Goal: Transaction & Acquisition: Download file/media

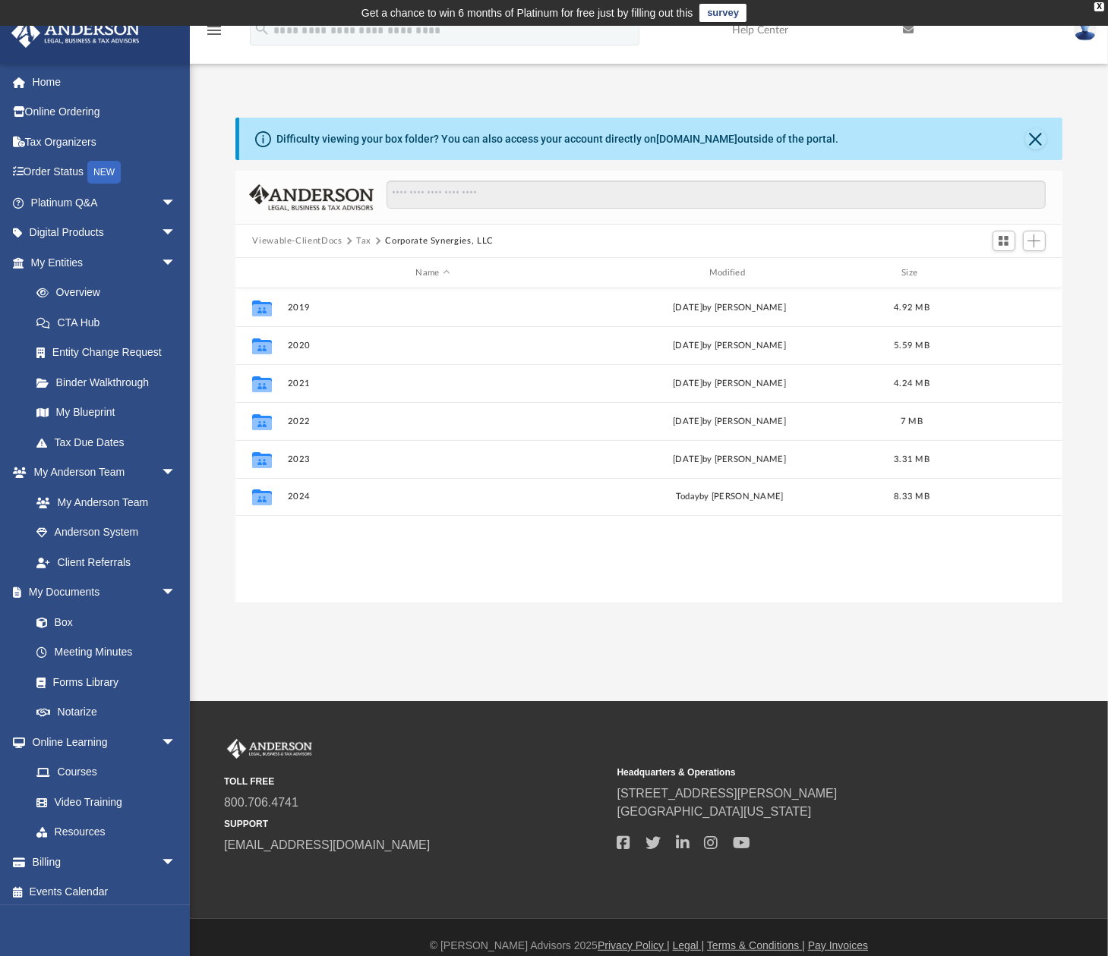
scroll to position [336, 817]
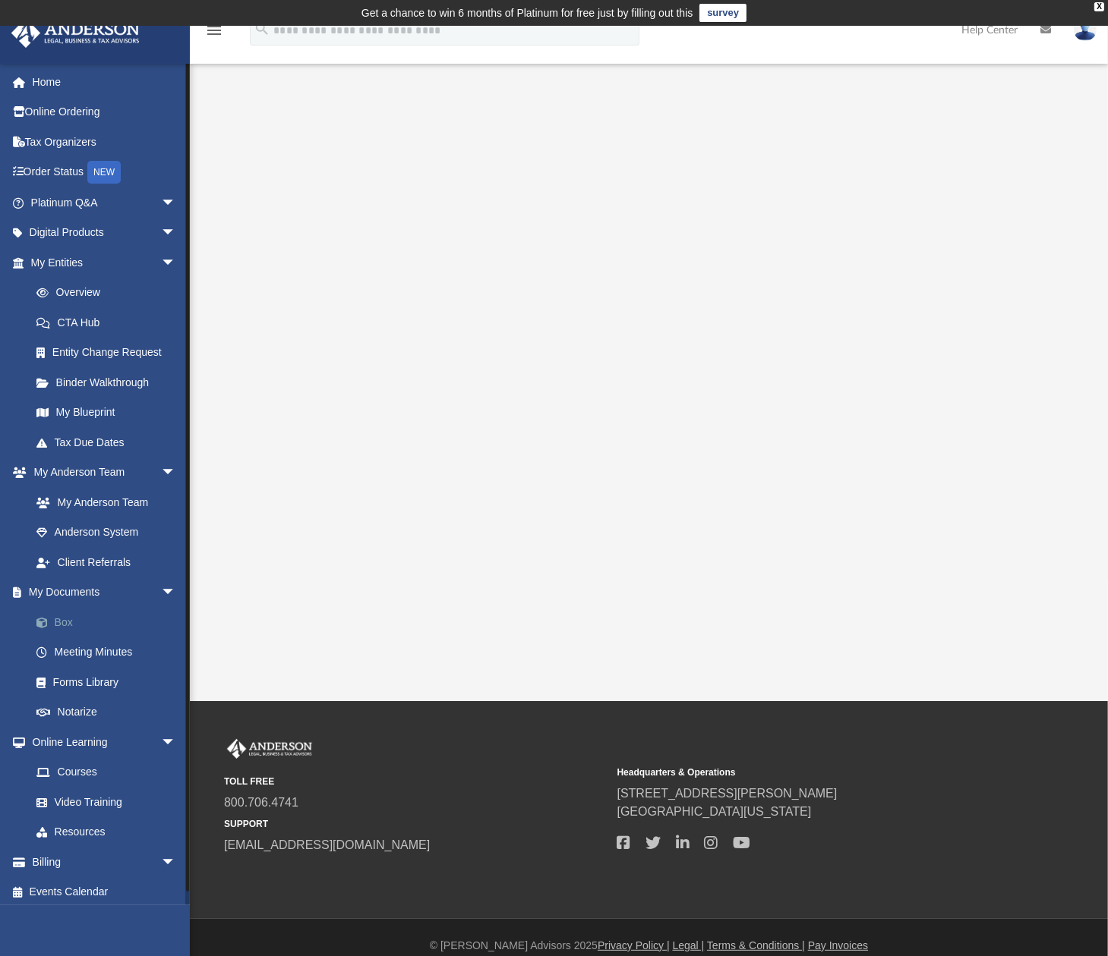
click at [83, 632] on link "Box" at bounding box center [110, 622] width 178 height 30
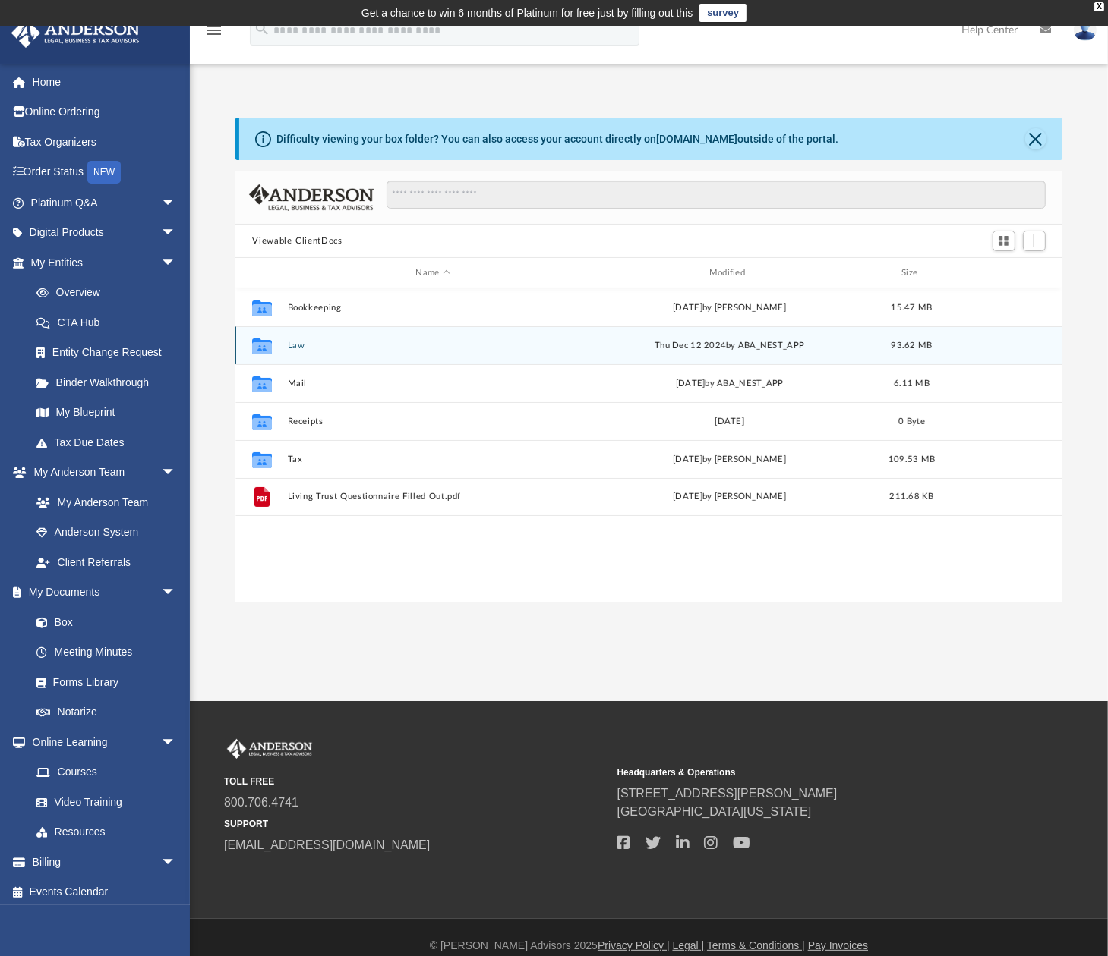
scroll to position [336, 817]
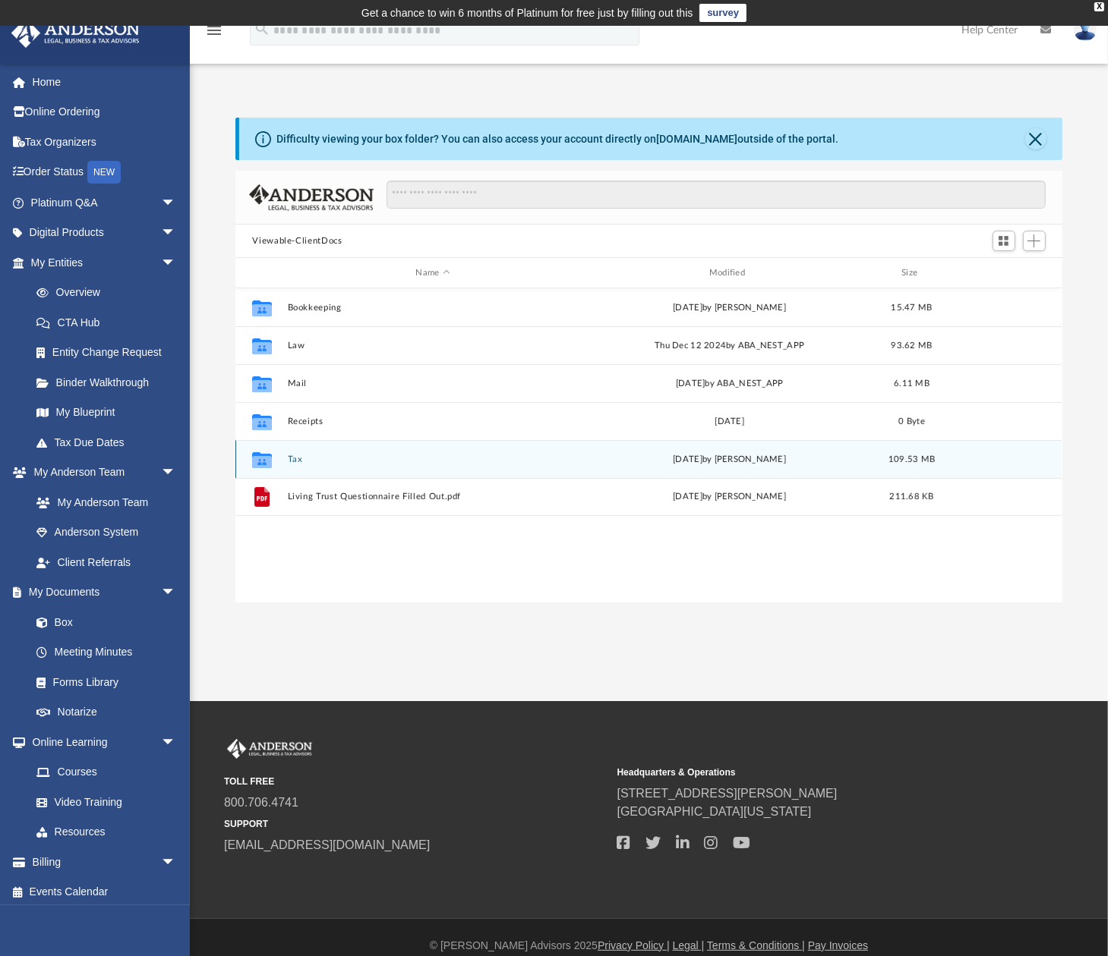
click at [291, 458] on button "Tax" at bounding box center [433, 460] width 290 height 10
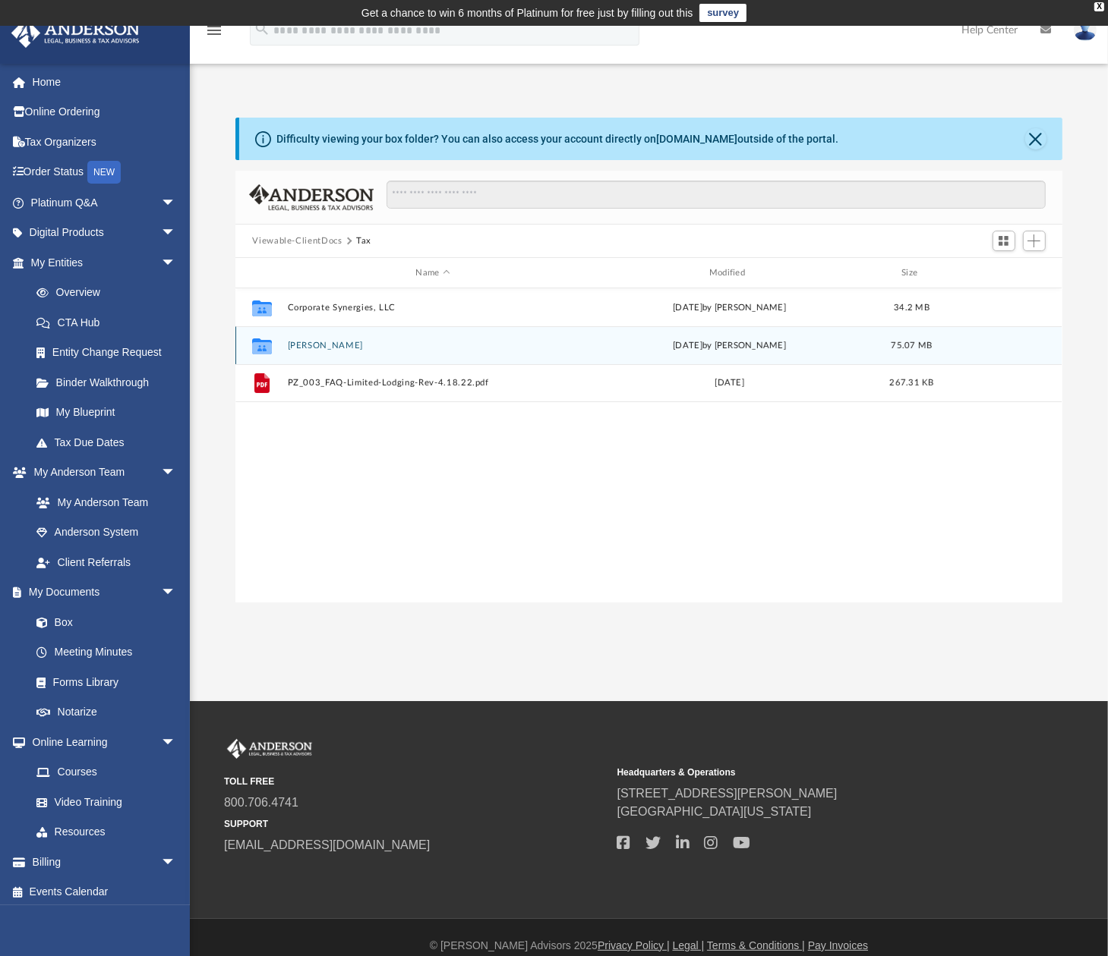
click at [319, 351] on div "Collaborated Folder [PERSON_NAME][DATE] by [PERSON_NAME] 75.07 MB" at bounding box center [648, 345] width 826 height 38
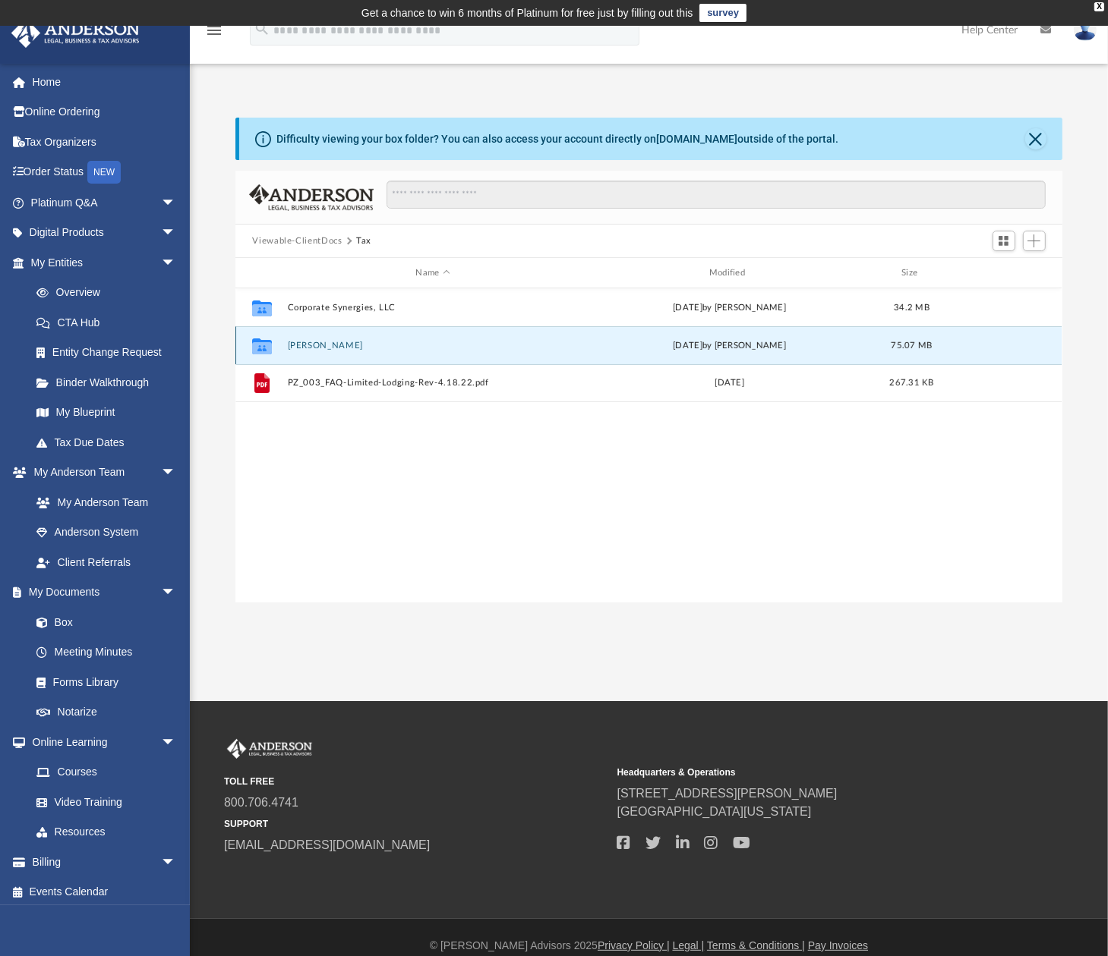
click at [334, 343] on button "[PERSON_NAME]" at bounding box center [433, 346] width 290 height 10
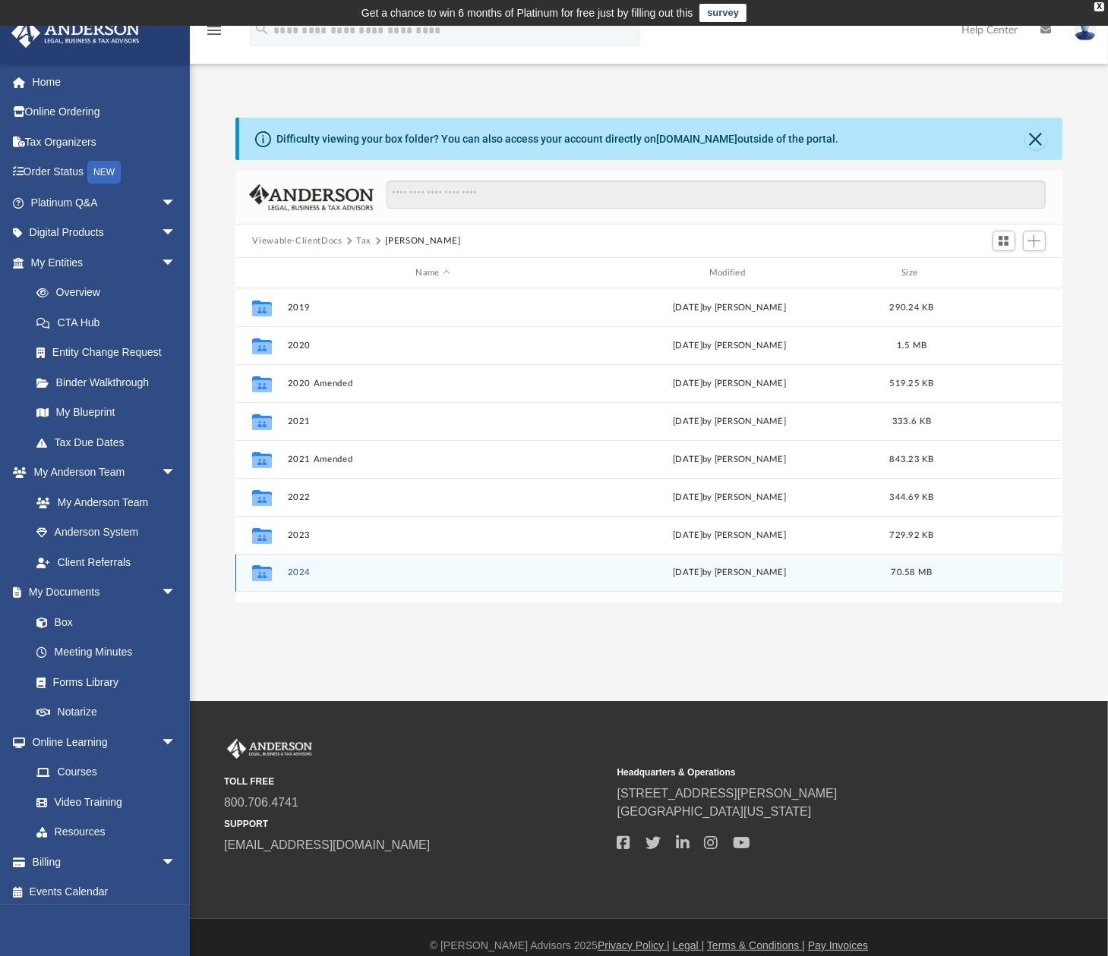
click at [302, 575] on button "2024" at bounding box center [433, 573] width 290 height 10
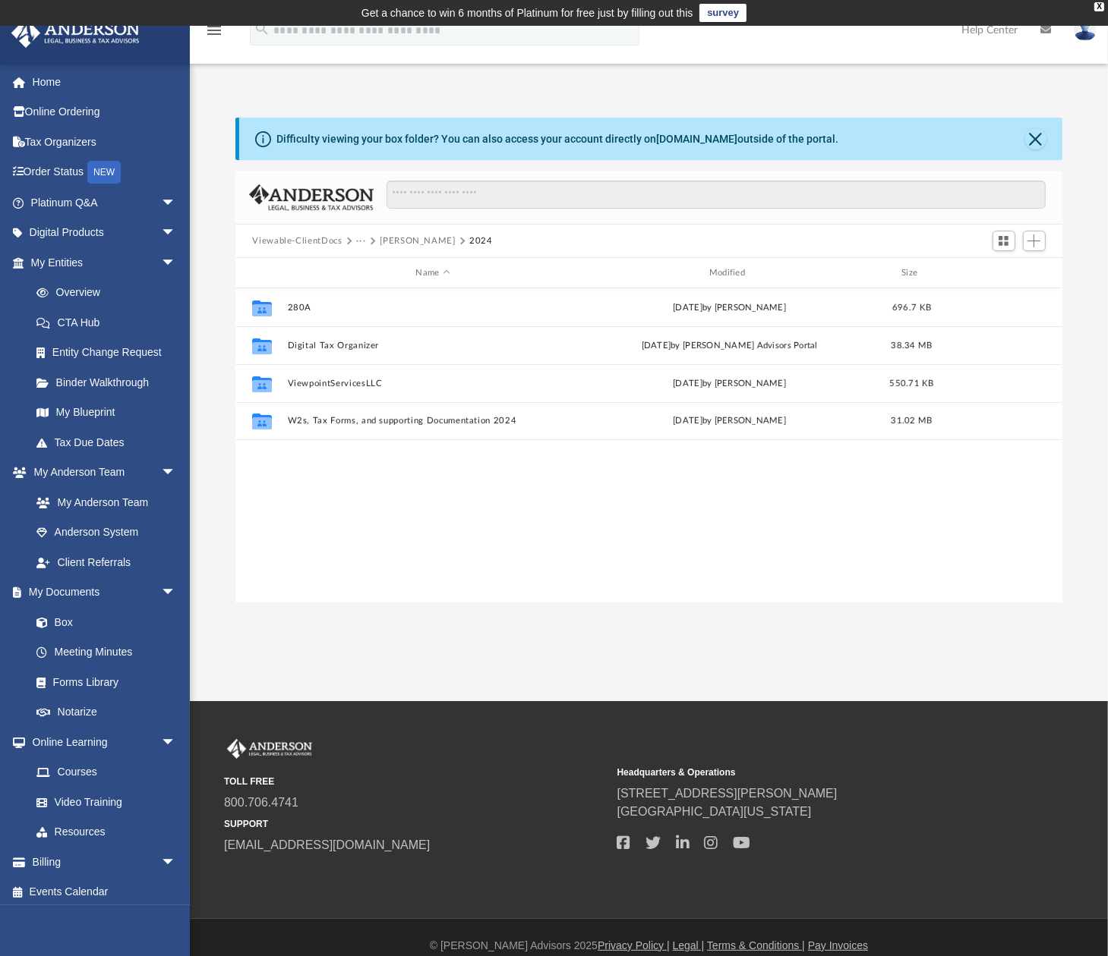
click at [414, 242] on button "[PERSON_NAME]" at bounding box center [417, 242] width 75 height 14
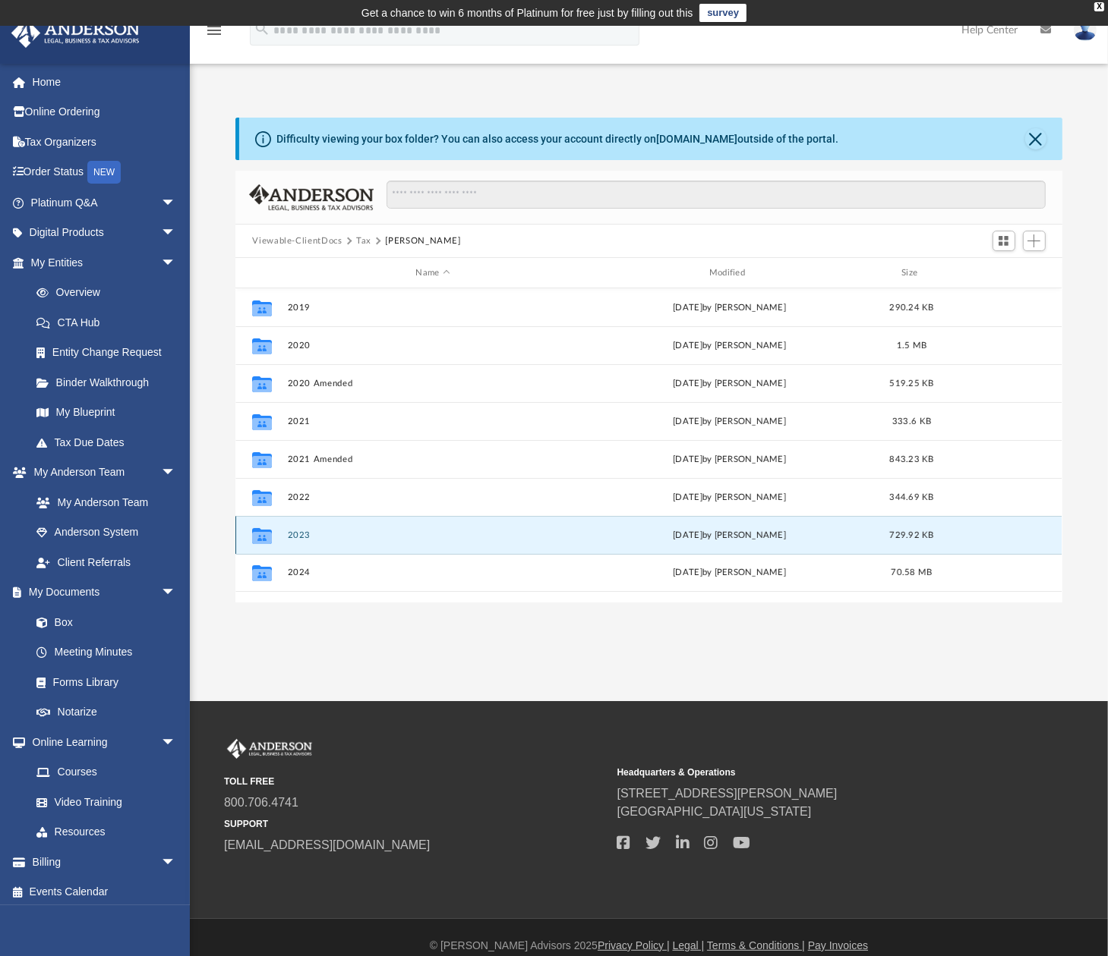
click at [304, 533] on button "2023" at bounding box center [433, 536] width 290 height 10
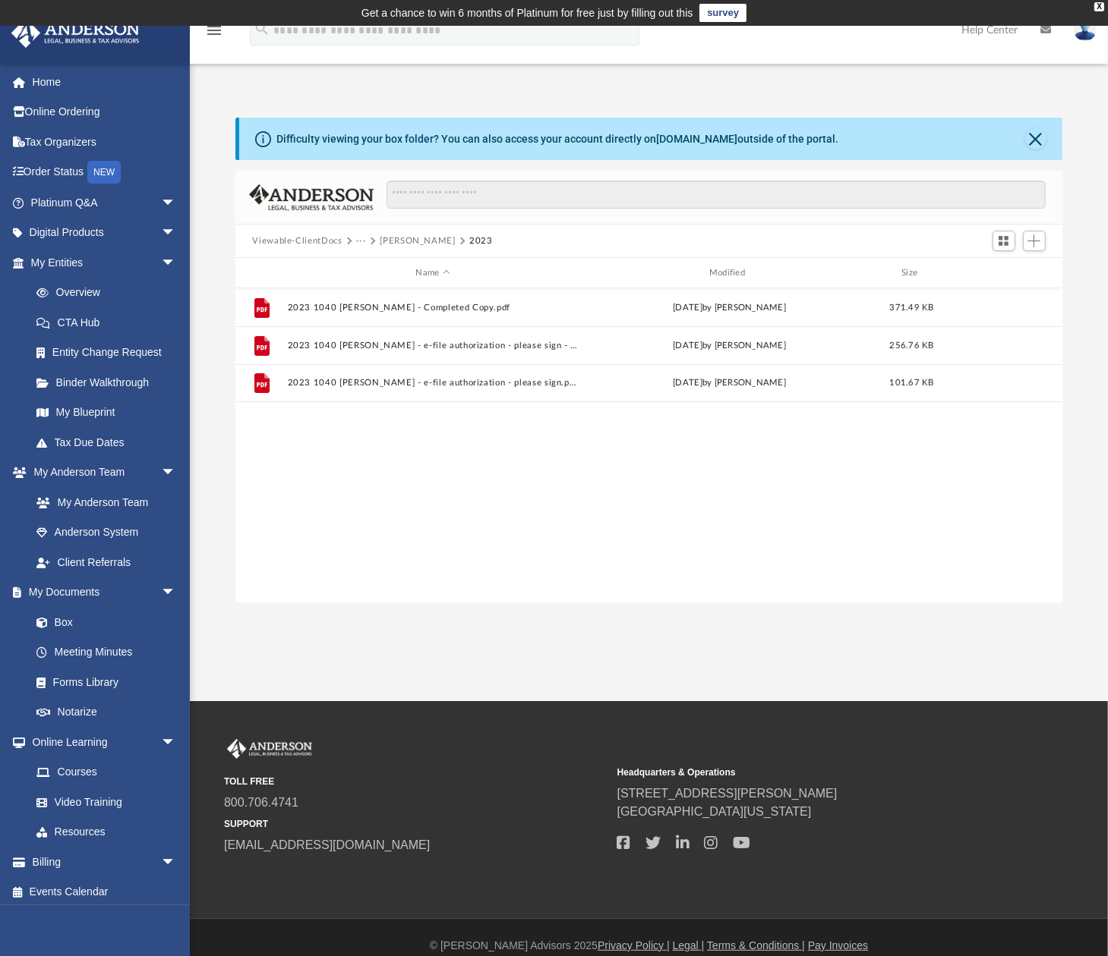
click at [361, 243] on button "···" at bounding box center [361, 242] width 10 height 14
click at [321, 238] on button "Viewable-ClientDocs" at bounding box center [297, 242] width 90 height 14
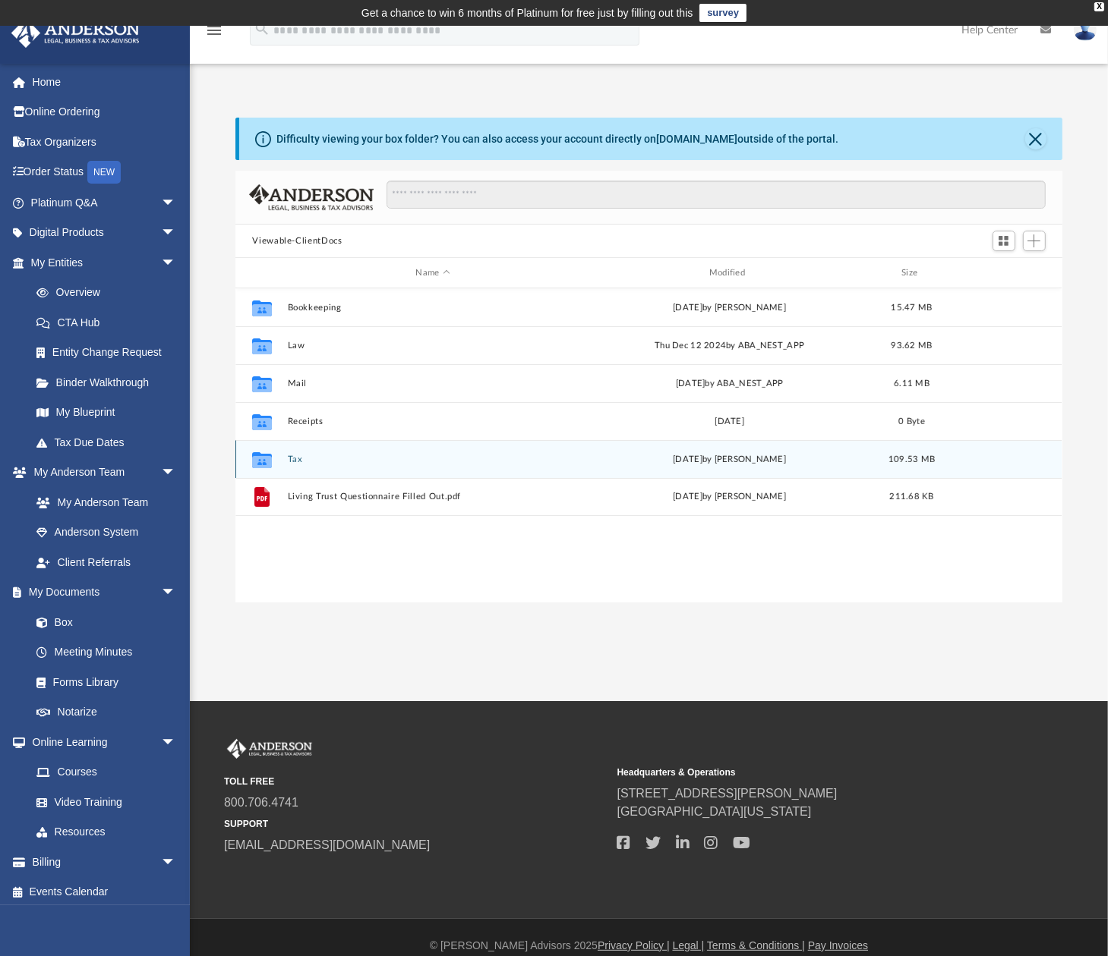
click at [292, 458] on button "Tax" at bounding box center [433, 460] width 290 height 10
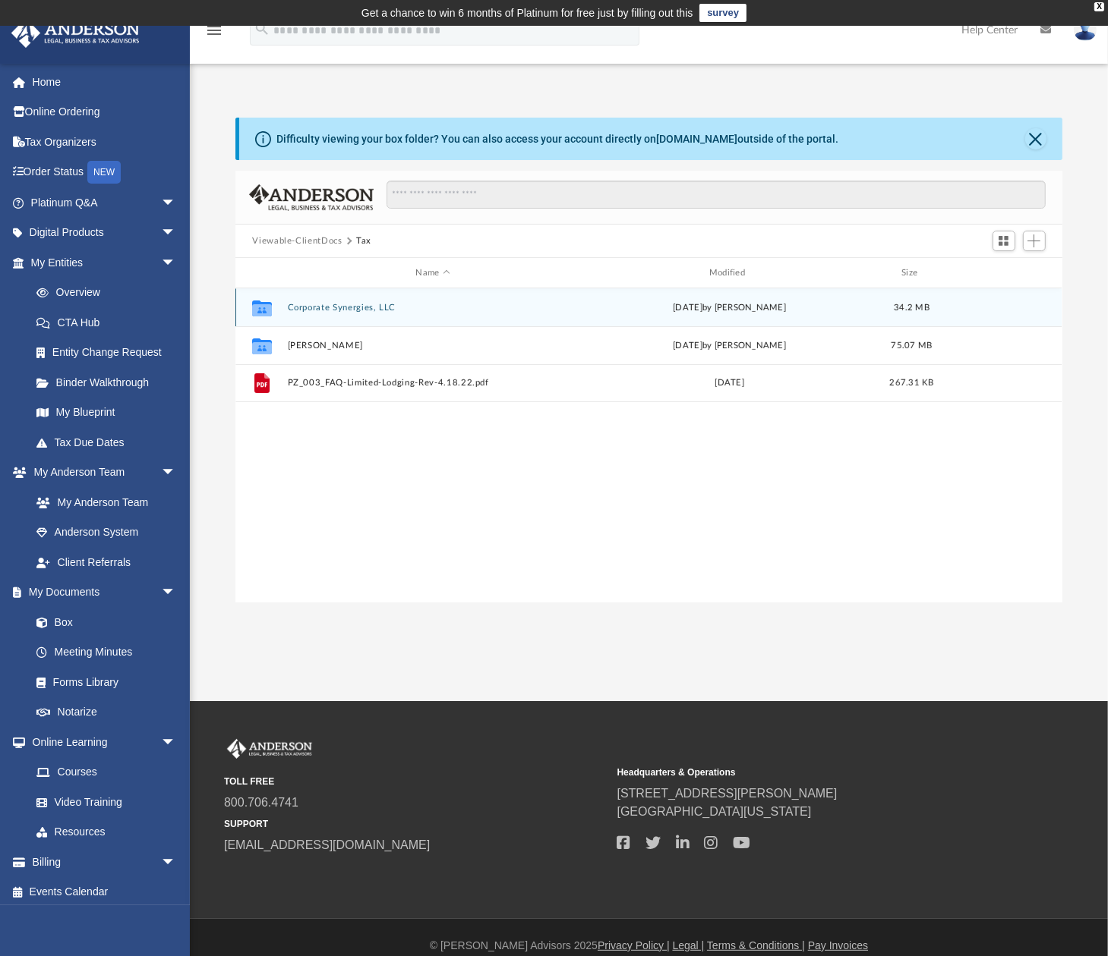
click at [302, 309] on button "Corporate Synergies, LLC" at bounding box center [433, 308] width 290 height 10
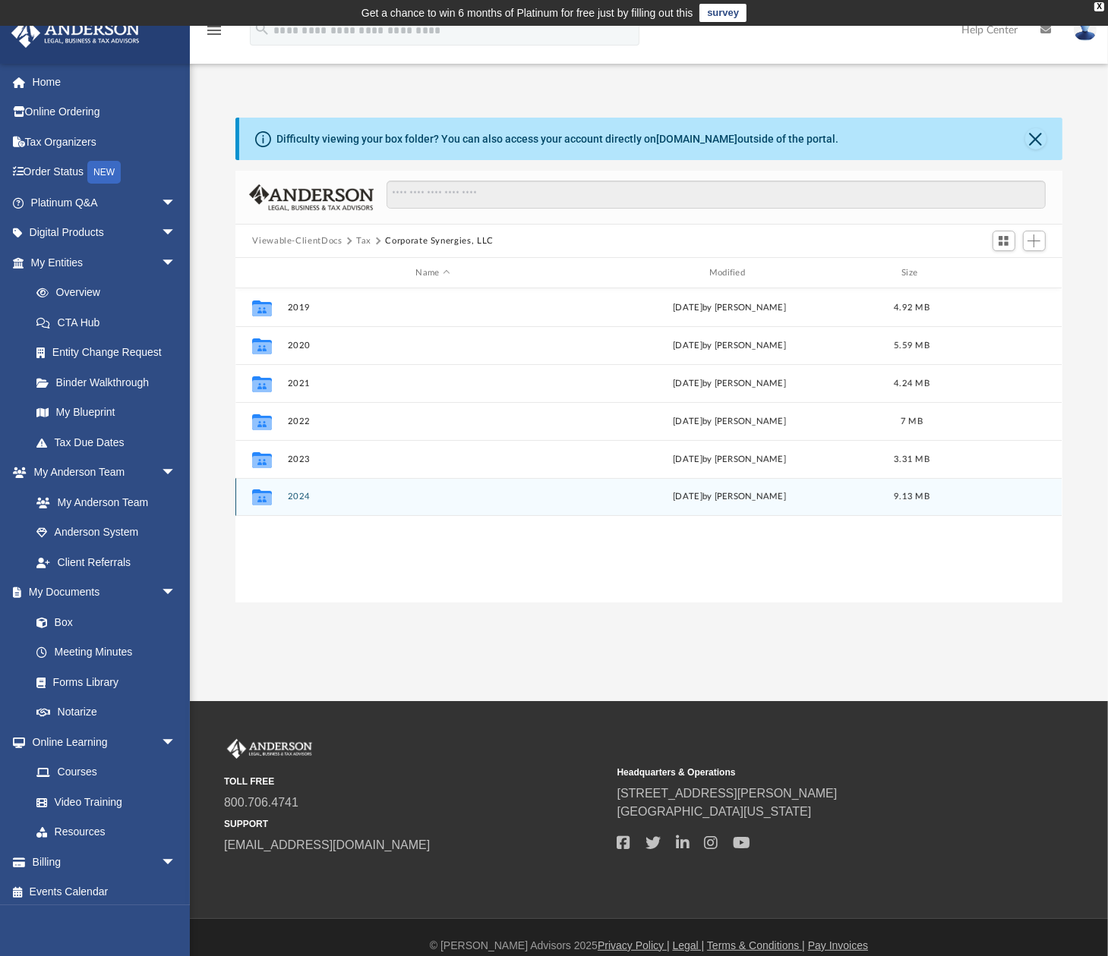
click at [305, 501] on button "2024" at bounding box center [433, 497] width 290 height 10
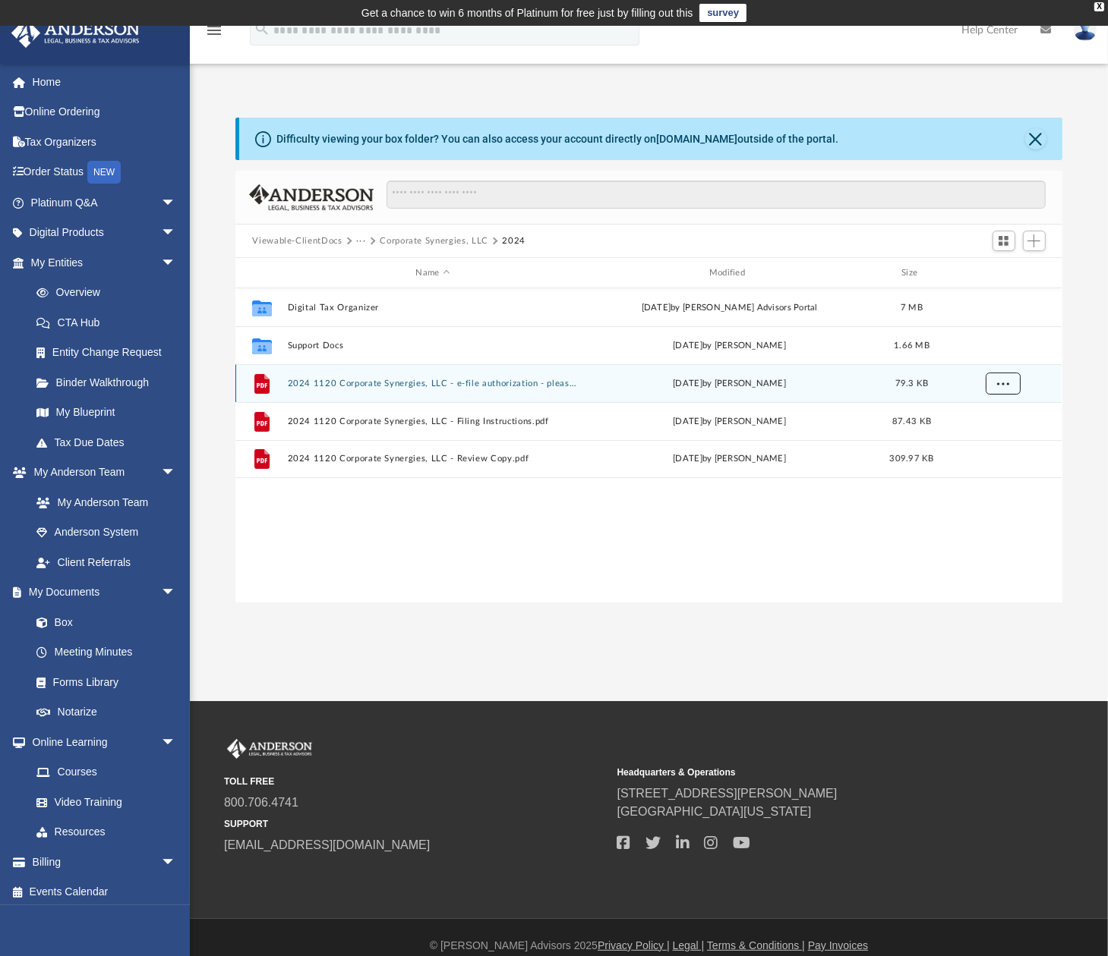
click at [1003, 387] on span "More options" at bounding box center [1003, 383] width 12 height 8
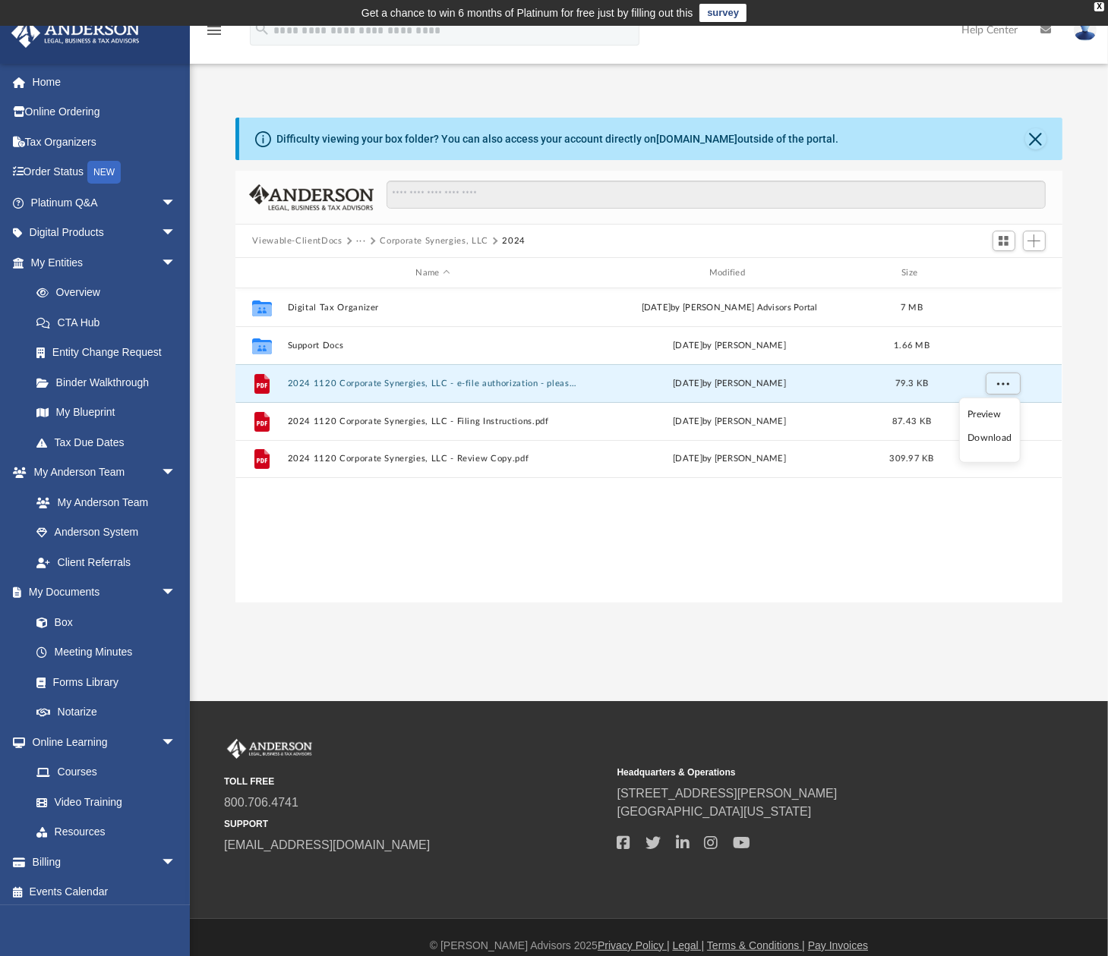
click at [986, 443] on li "Download" at bounding box center [989, 438] width 44 height 16
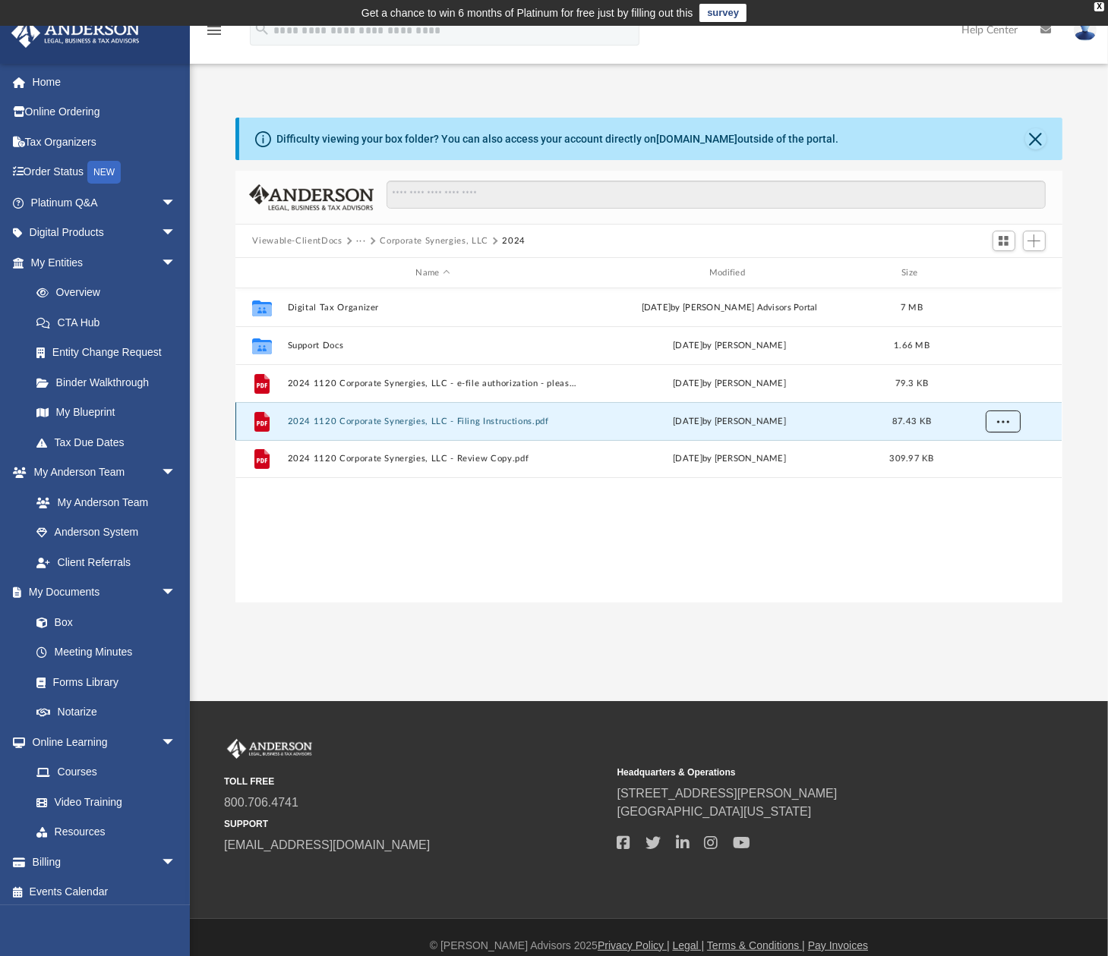
click at [1004, 424] on span "More options" at bounding box center [1003, 421] width 12 height 8
click at [974, 477] on li "Download" at bounding box center [989, 476] width 44 height 16
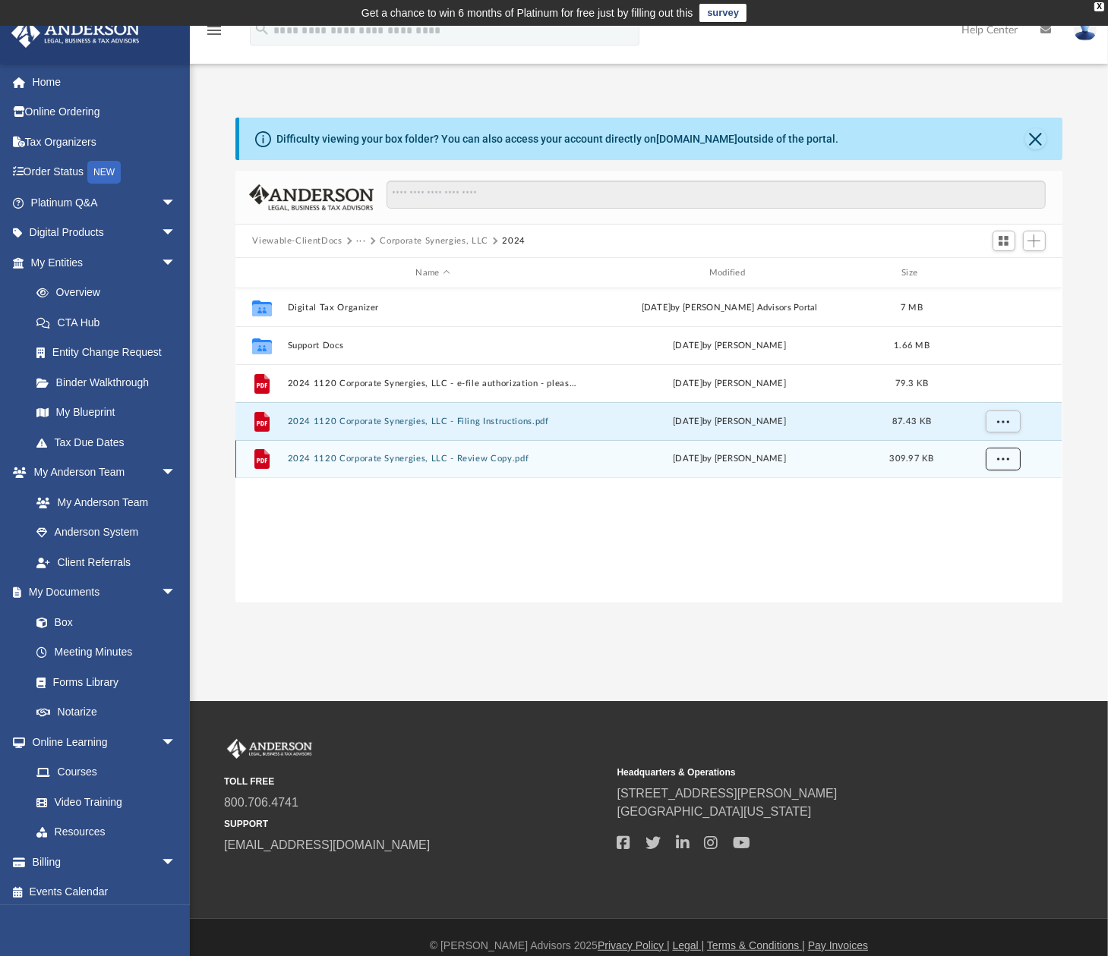
click at [1012, 463] on button "More options" at bounding box center [1002, 459] width 35 height 23
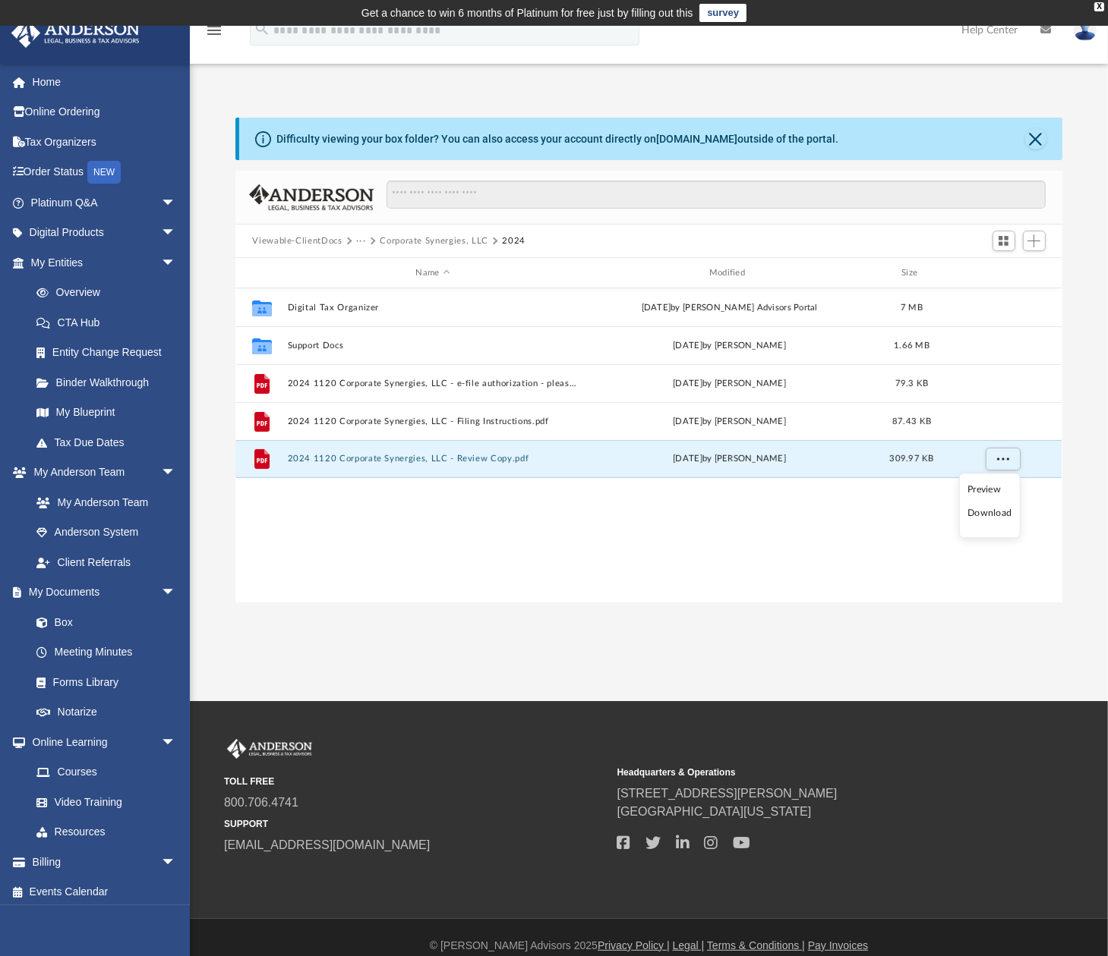
click at [985, 518] on li "Download" at bounding box center [989, 514] width 44 height 16
